Goal: Transaction & Acquisition: Purchase product/service

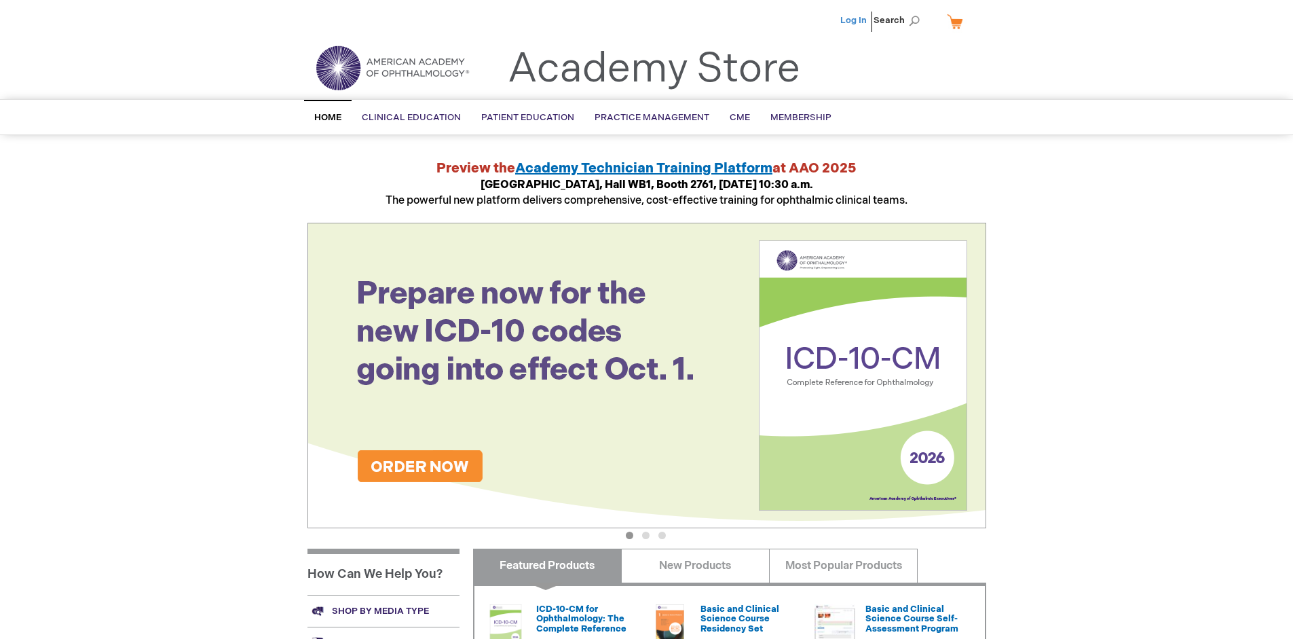
click at [854, 20] on link "Log In" at bounding box center [853, 20] width 26 height 11
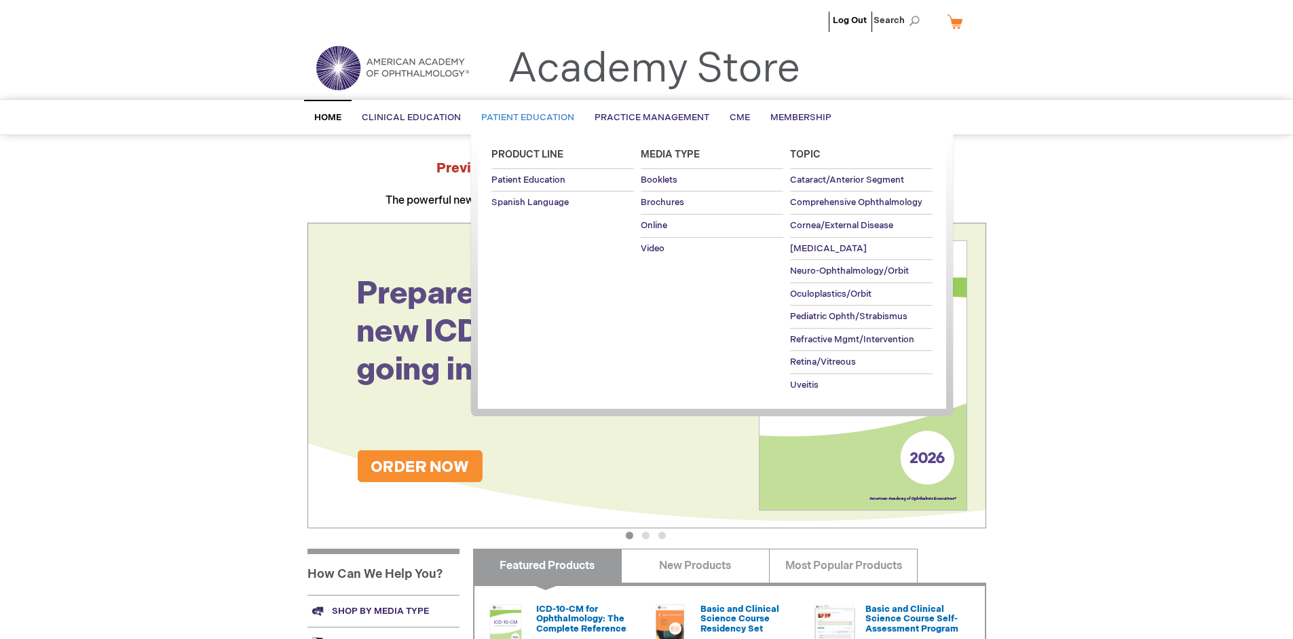
click at [524, 117] on span "Patient Education" at bounding box center [527, 117] width 93 height 11
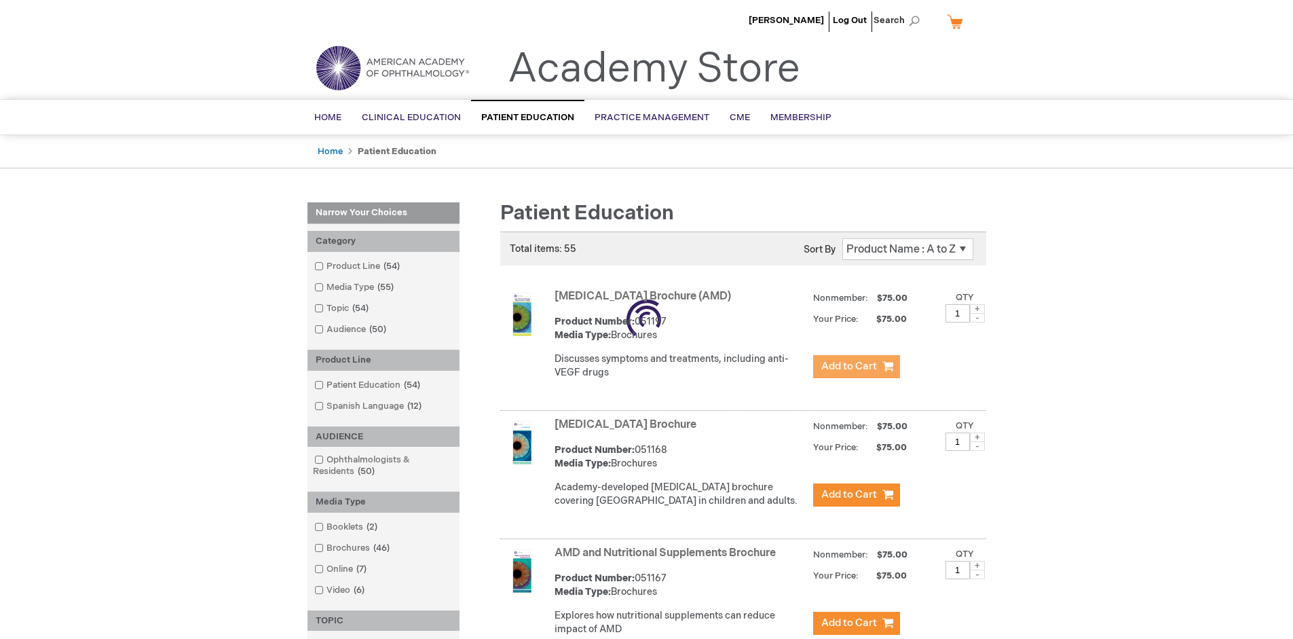
click at [856, 366] on span "Add to Cart" at bounding box center [849, 366] width 56 height 13
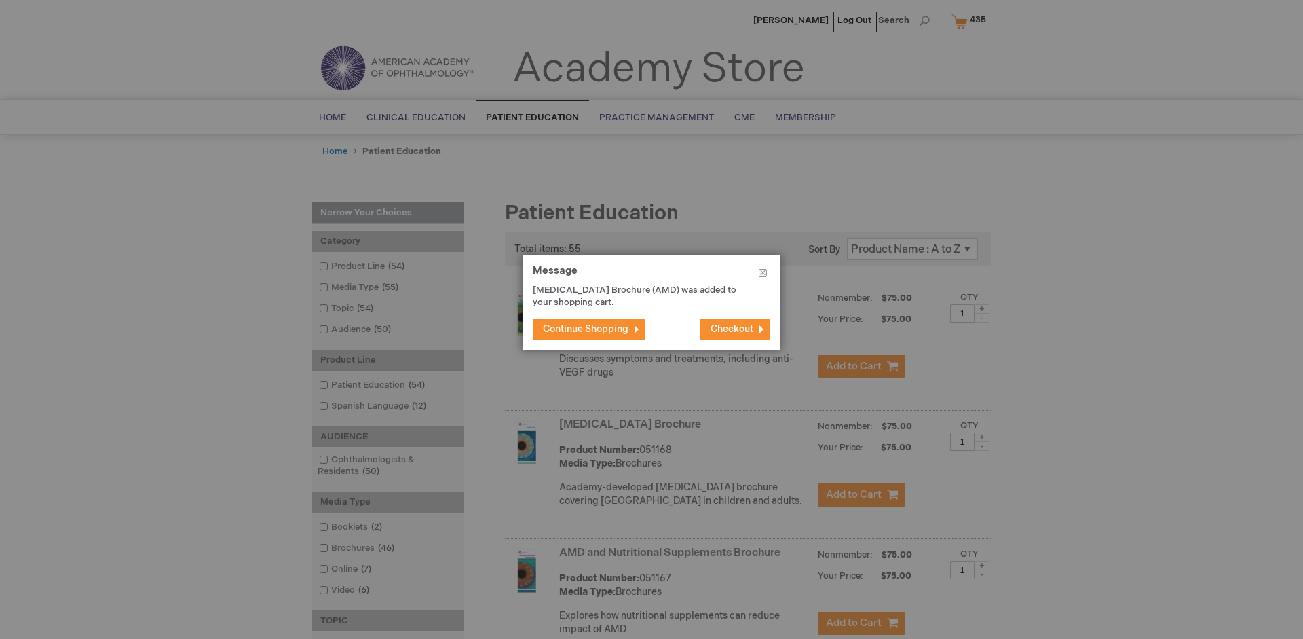
click at [586, 328] on span "Continue Shopping" at bounding box center [586, 329] width 86 height 12
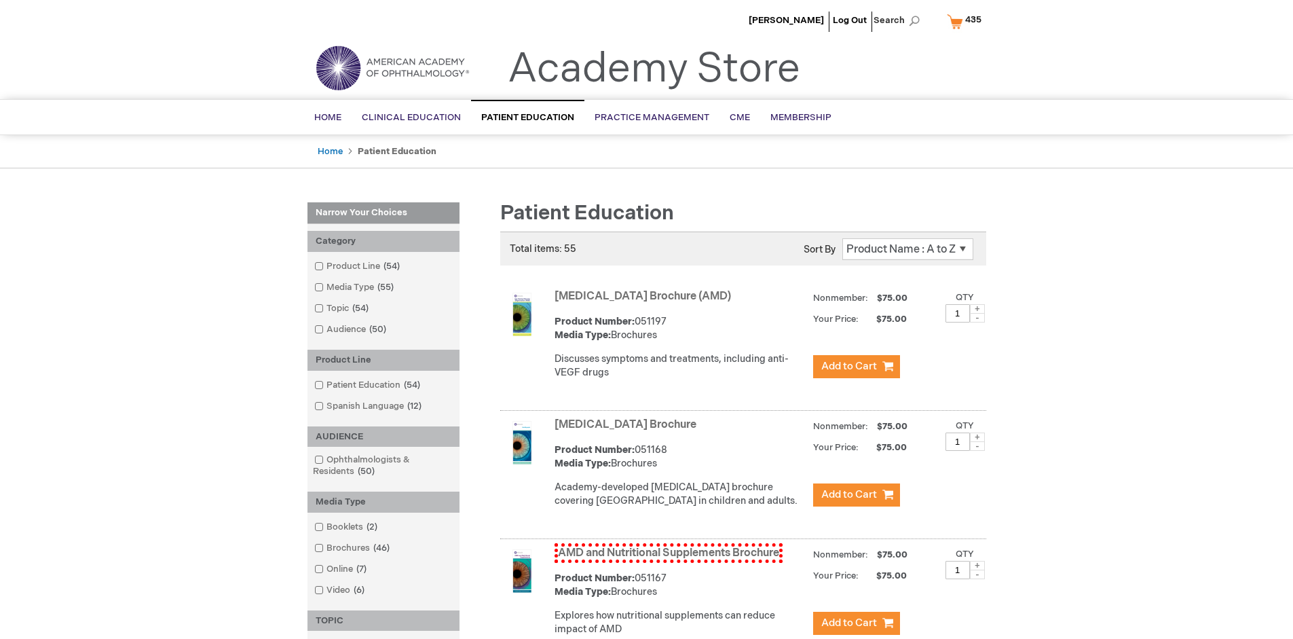
click at [668, 563] on link "AMD and Nutritional Supplements Brochure" at bounding box center [668, 553] width 228 height 20
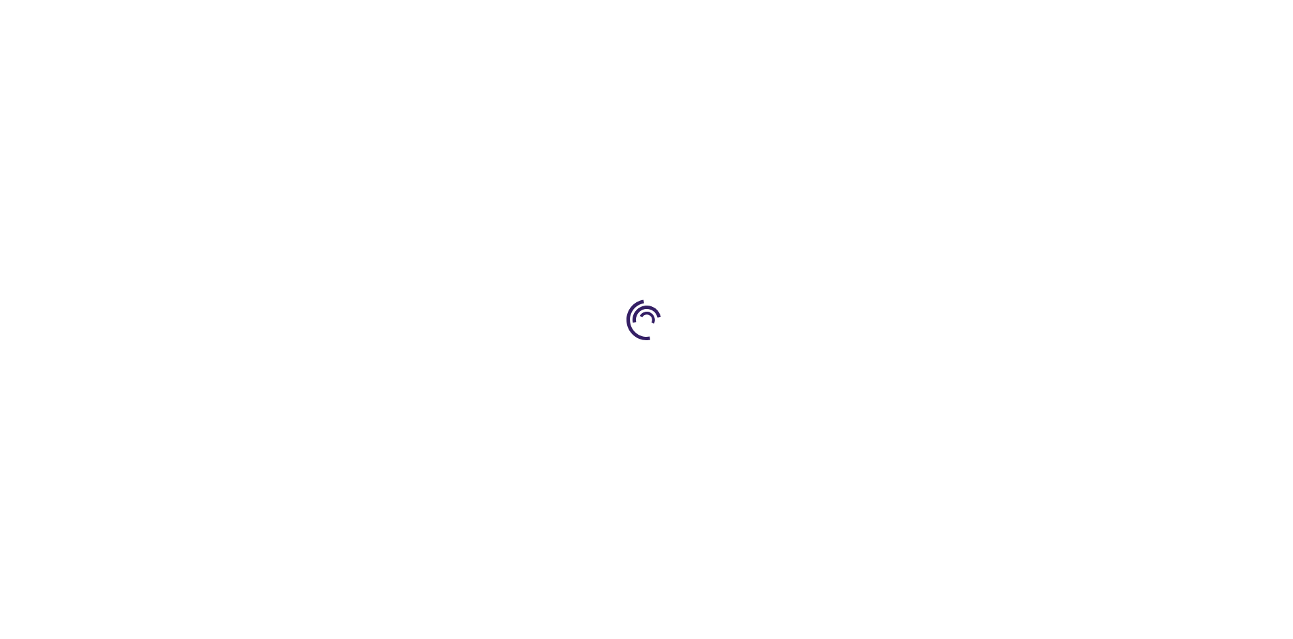
type input "1"
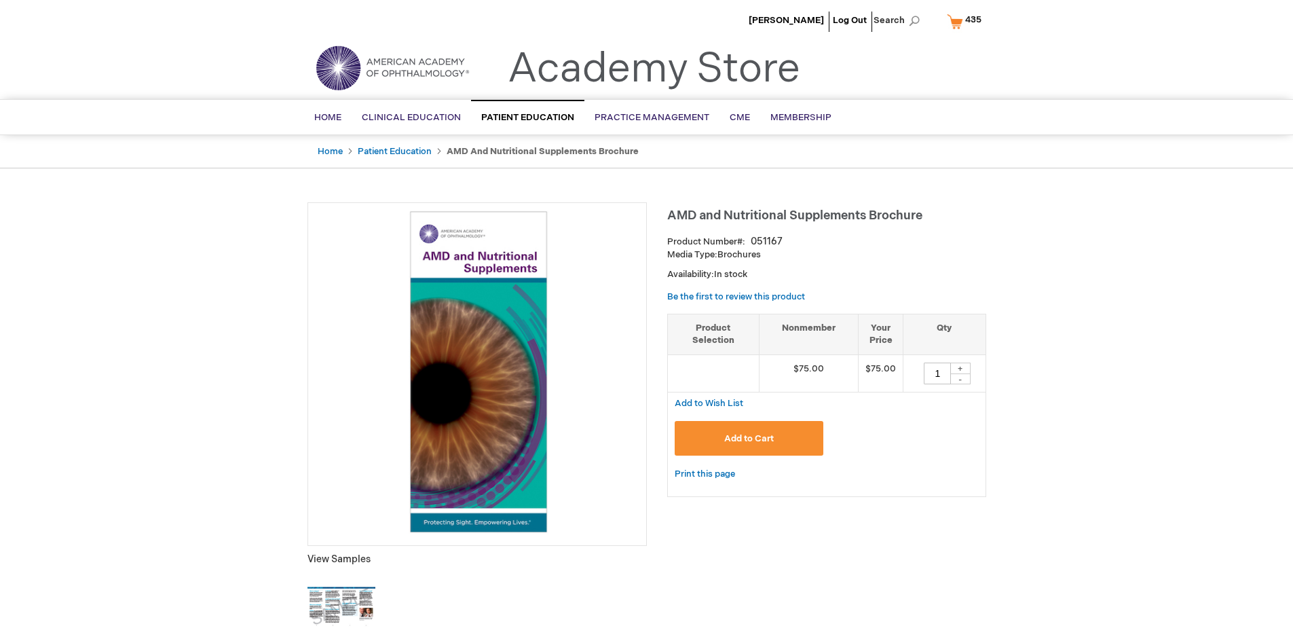
click at [749, 438] on span "Add to Cart" at bounding box center [749, 438] width 50 height 11
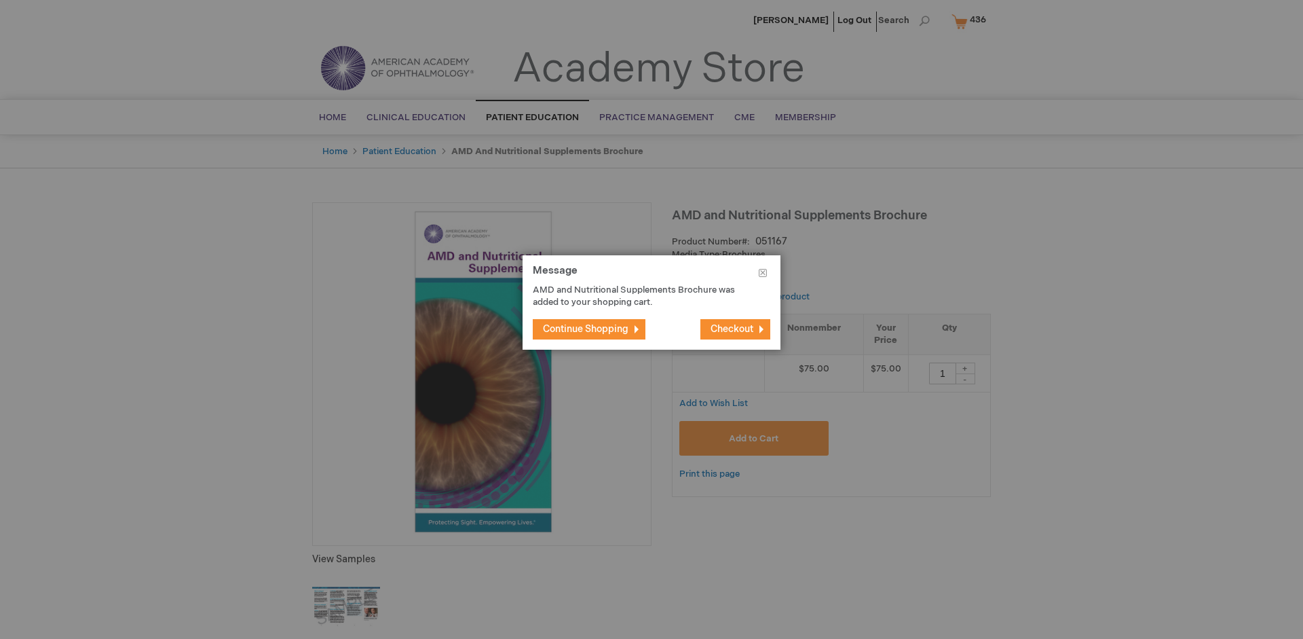
click at [586, 328] on span "Continue Shopping" at bounding box center [586, 329] width 86 height 12
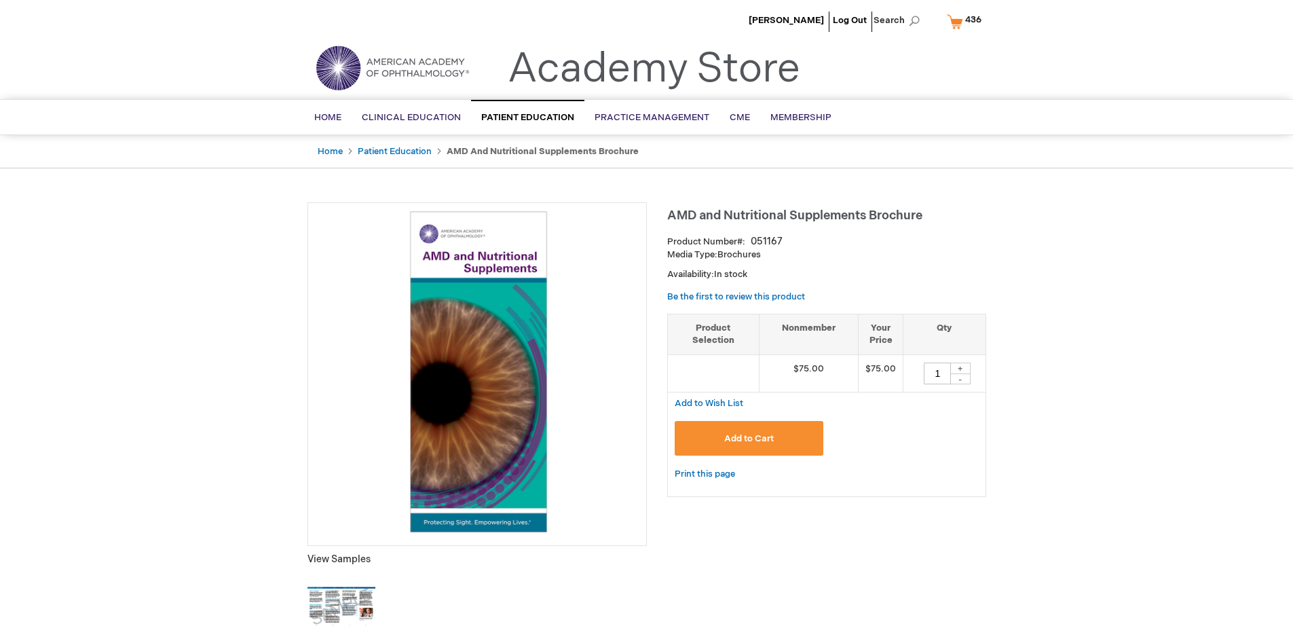
click at [966, 21] on span "436" at bounding box center [973, 19] width 16 height 11
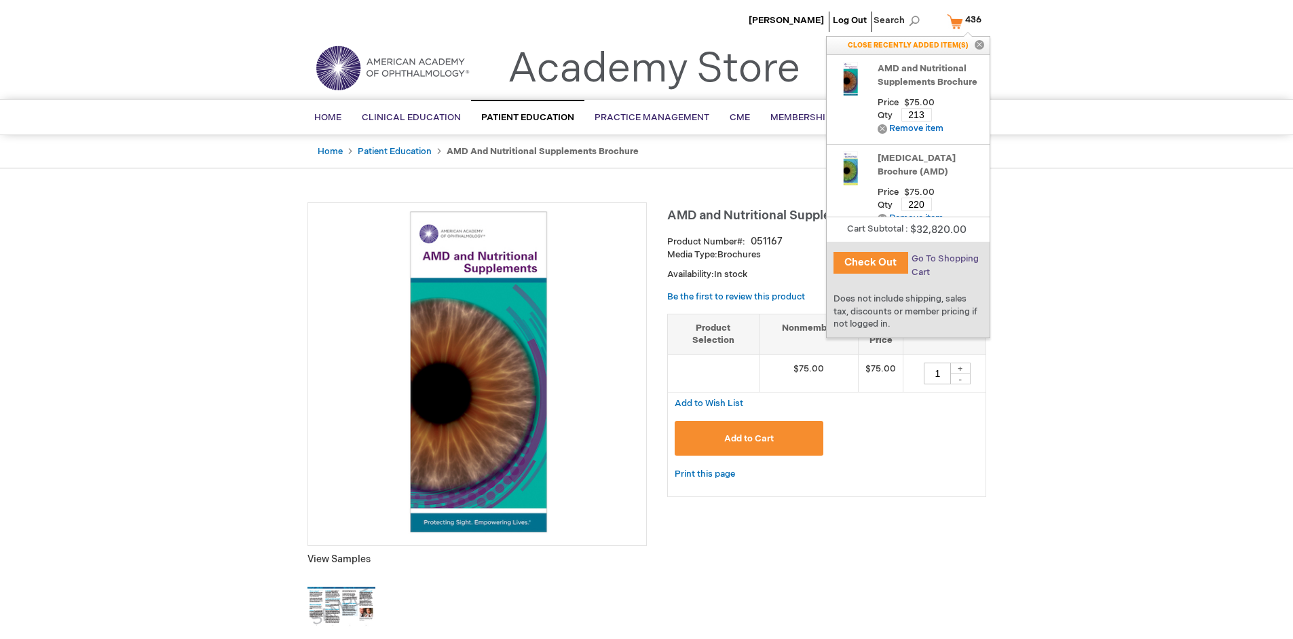
click at [944, 259] on span "Go To Shopping Cart" at bounding box center [944, 265] width 67 height 24
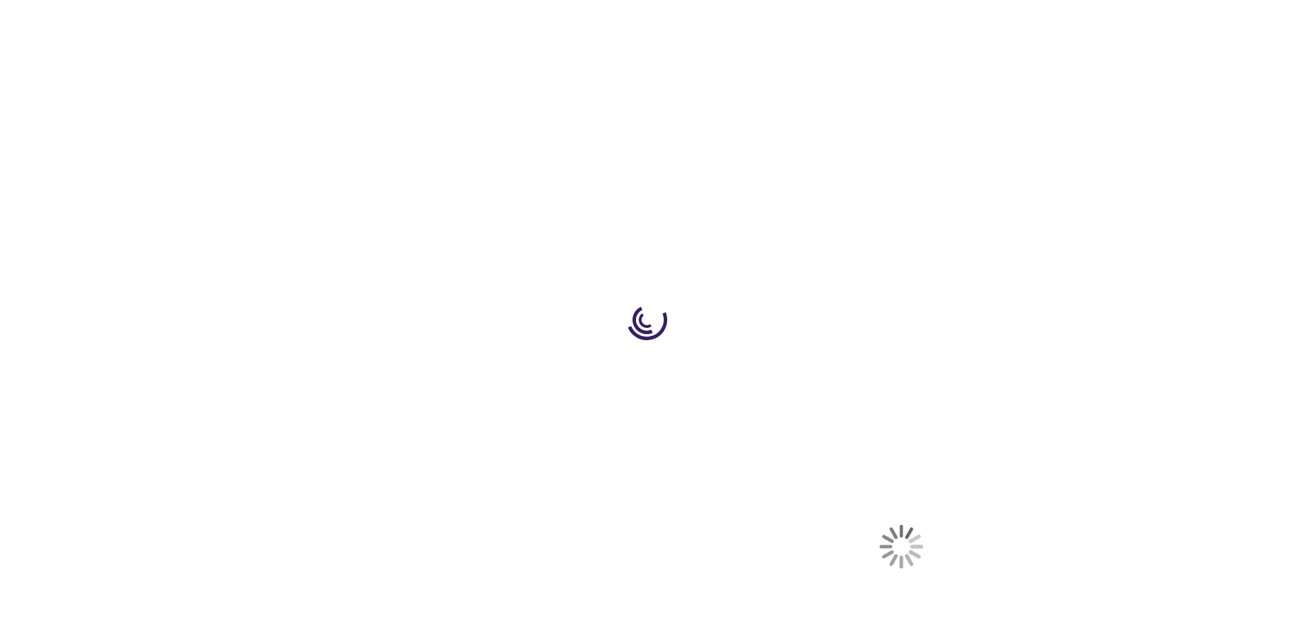
select select "US"
select select "41"
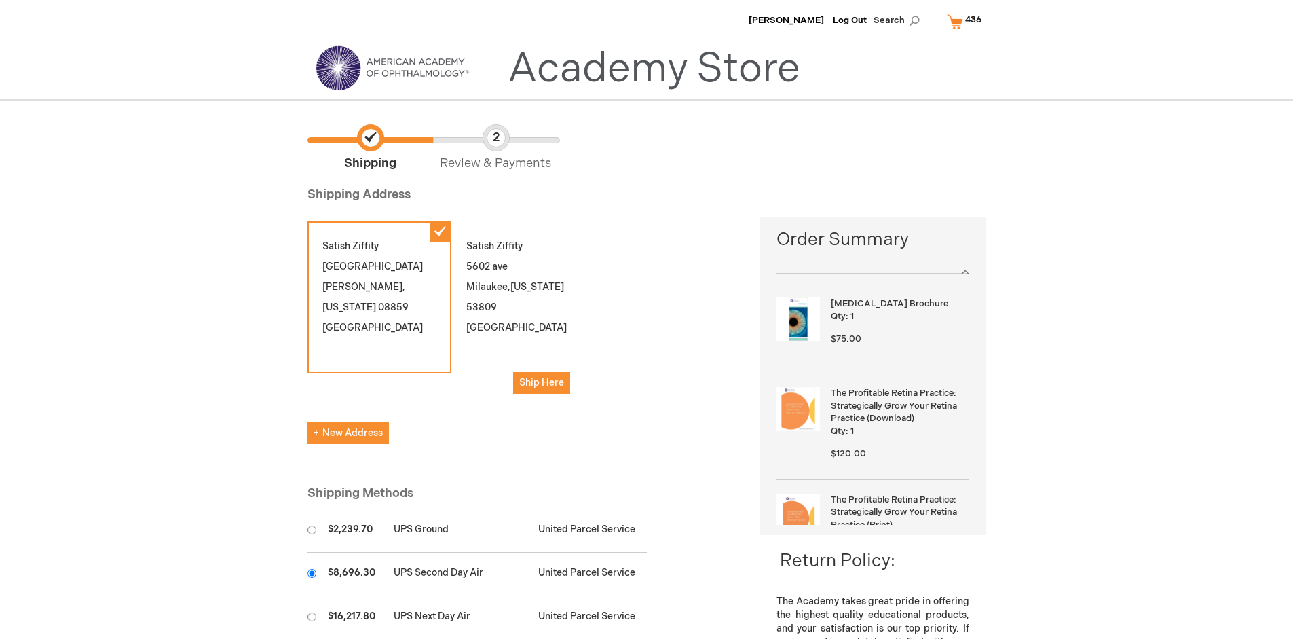
click at [312, 573] on input "radio" at bounding box center [311, 573] width 9 height 9
